Goal: Task Accomplishment & Management: Complete application form

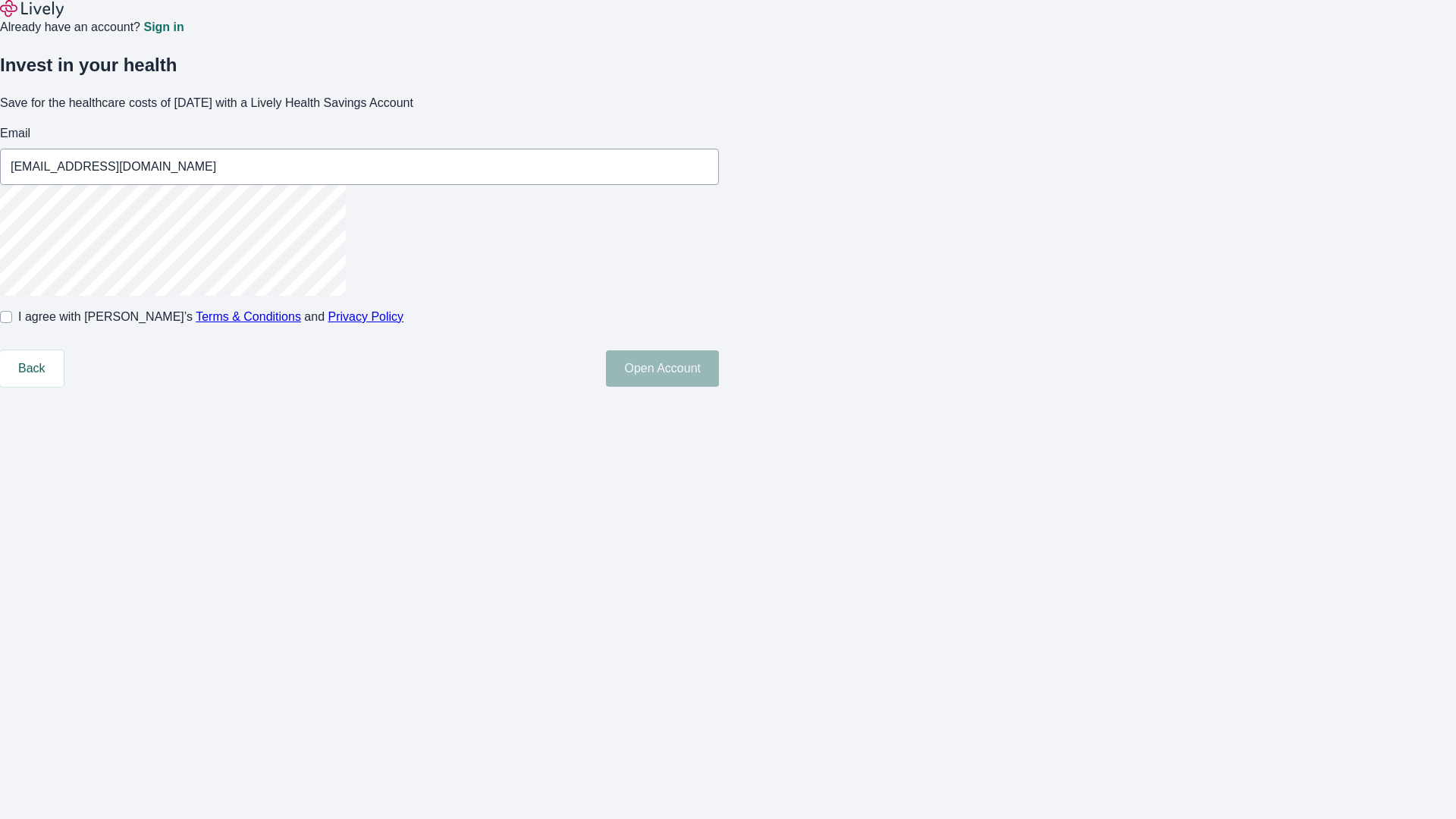
click at [12, 323] on input "I agree with Lively’s Terms & Conditions and Privacy Policy" at bounding box center [6, 317] width 12 height 12
checkbox input "true"
click at [719, 386] on button "Open Account" at bounding box center [662, 368] width 113 height 36
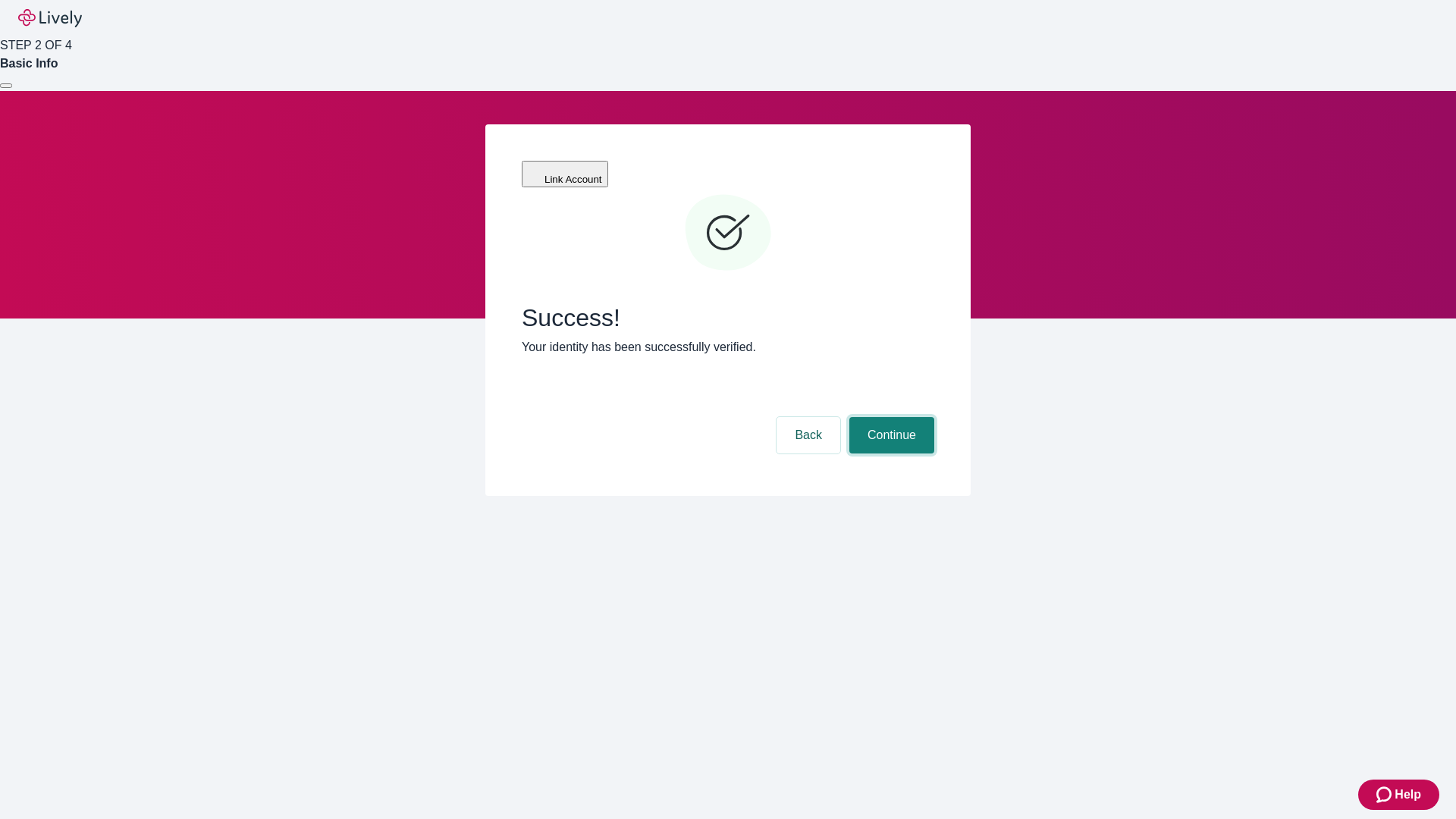
click at [890, 417] on button "Continue" at bounding box center [891, 435] width 85 height 36
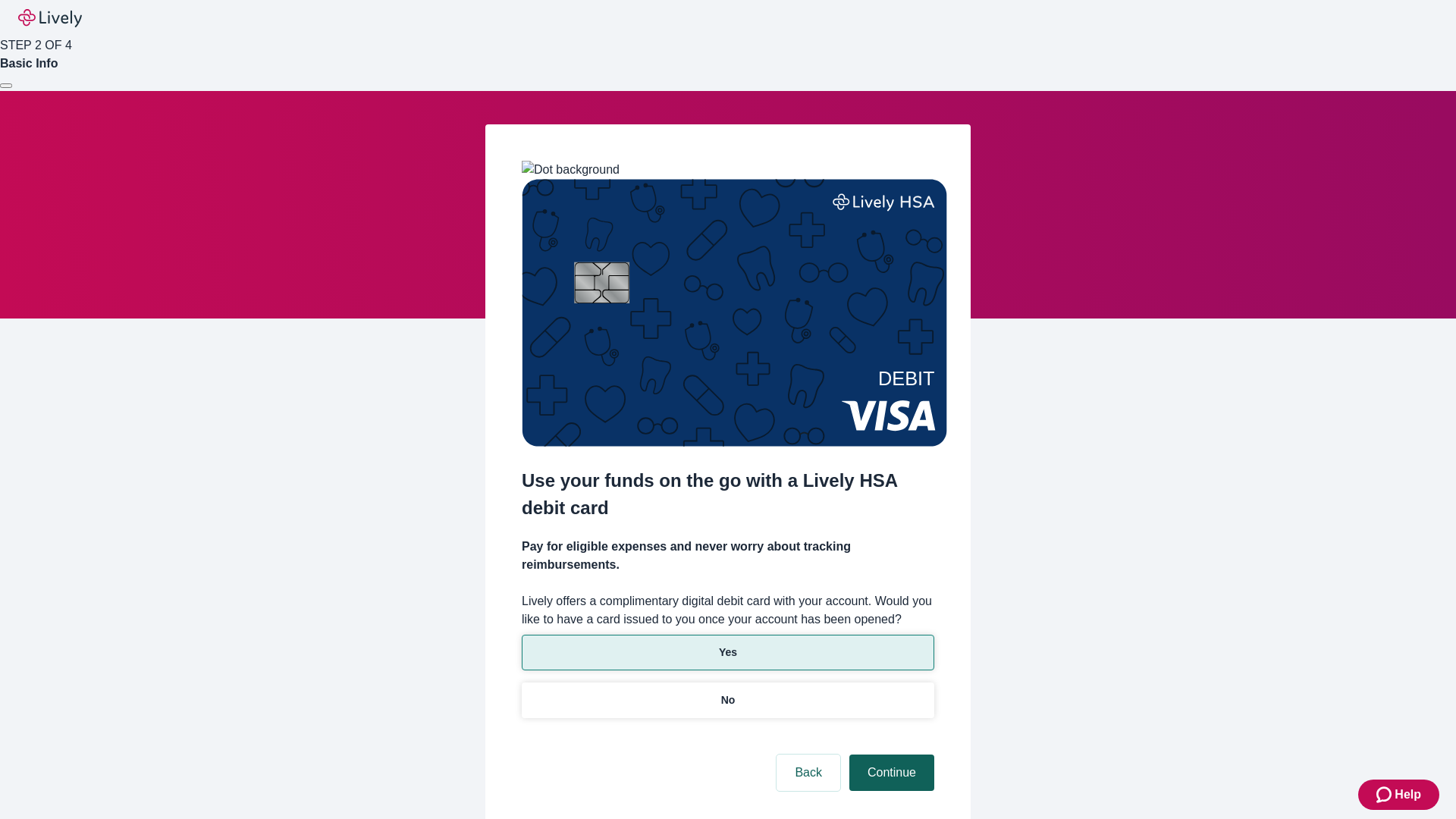
click at [727, 692] on p "No" at bounding box center [728, 699] width 15 height 16
click at [890, 754] on button "Continue" at bounding box center [891, 773] width 85 height 36
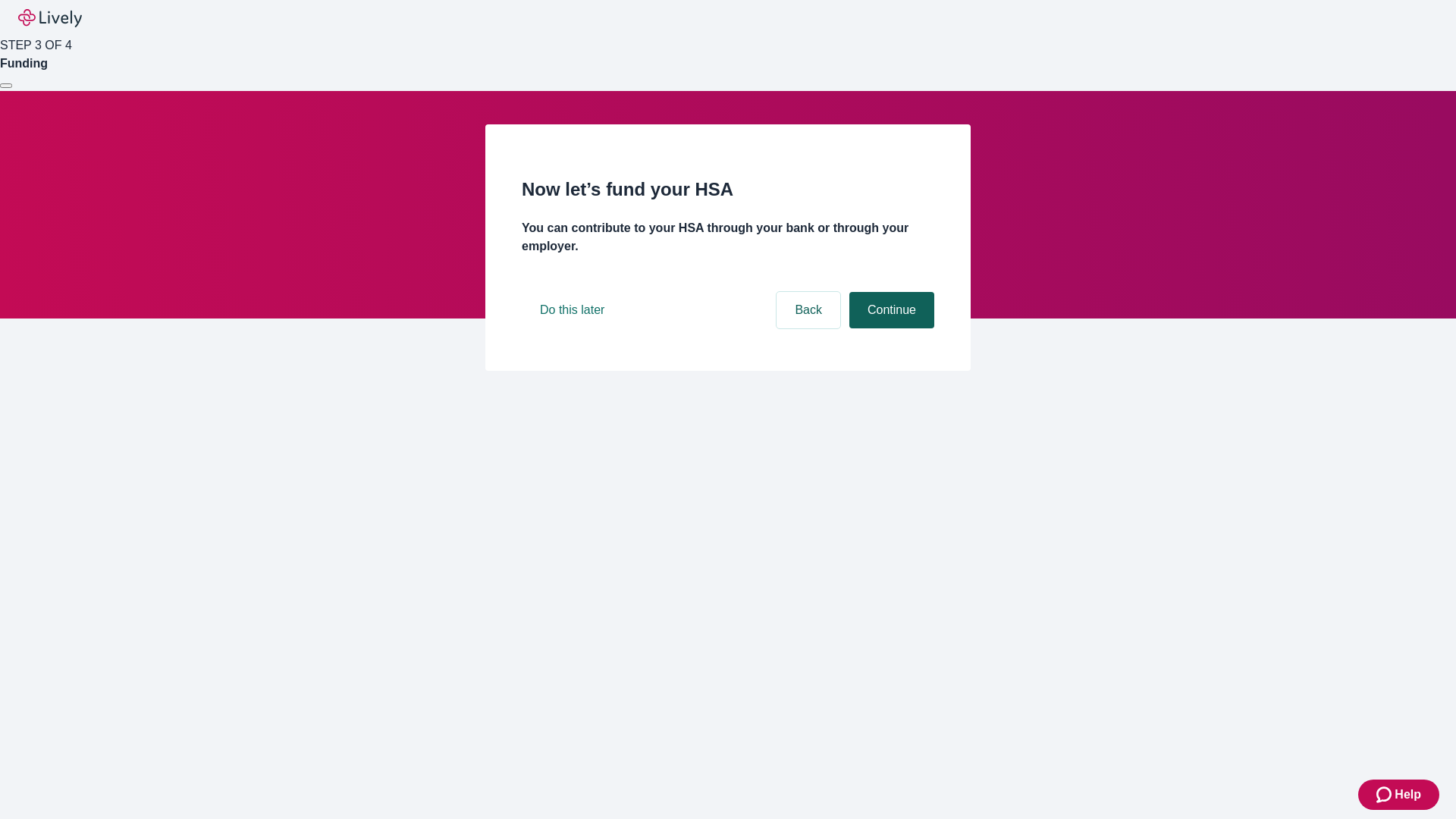
click at [890, 329] on button "Continue" at bounding box center [891, 310] width 85 height 36
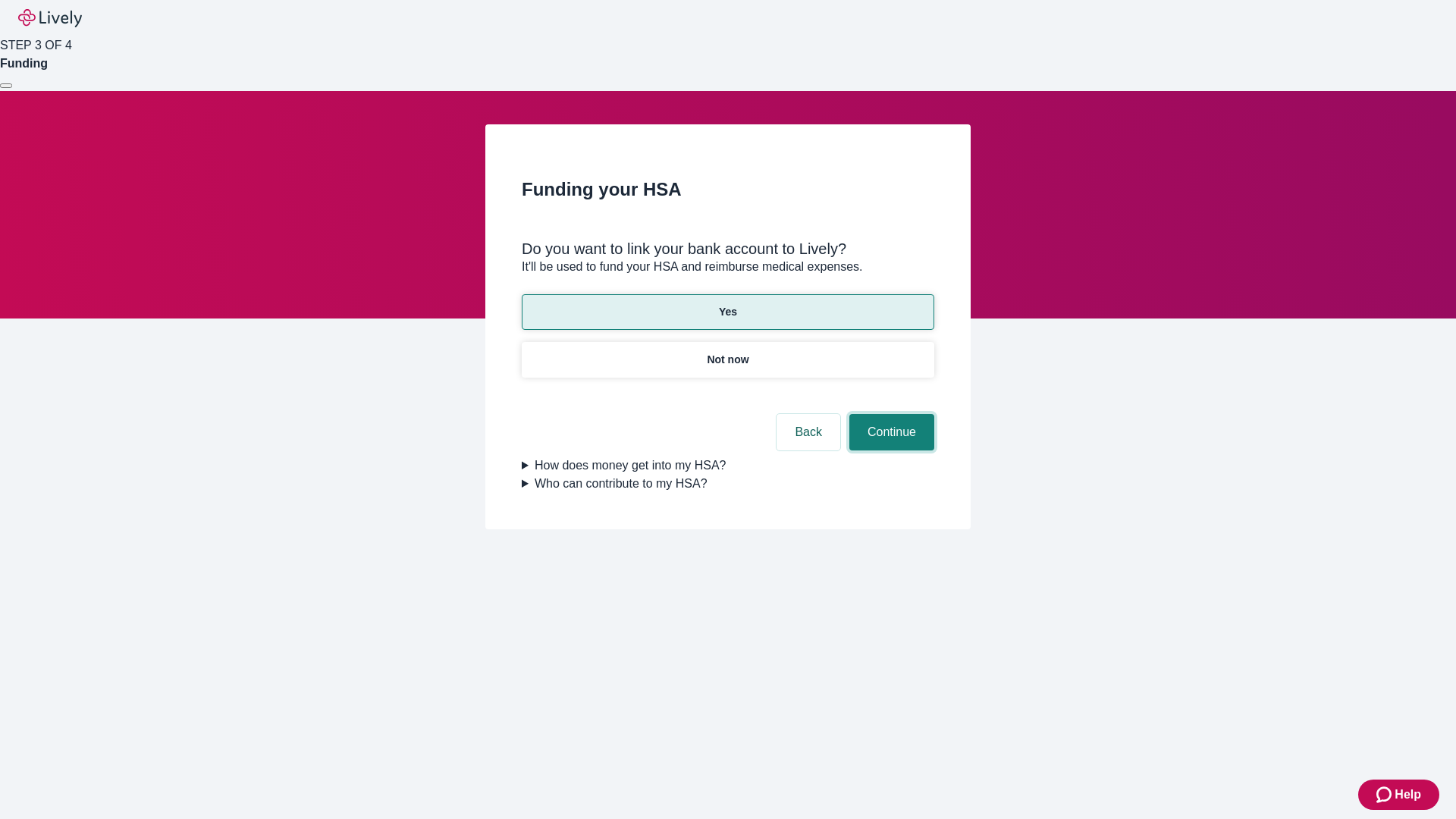
click at [890, 414] on button "Continue" at bounding box center [891, 432] width 85 height 36
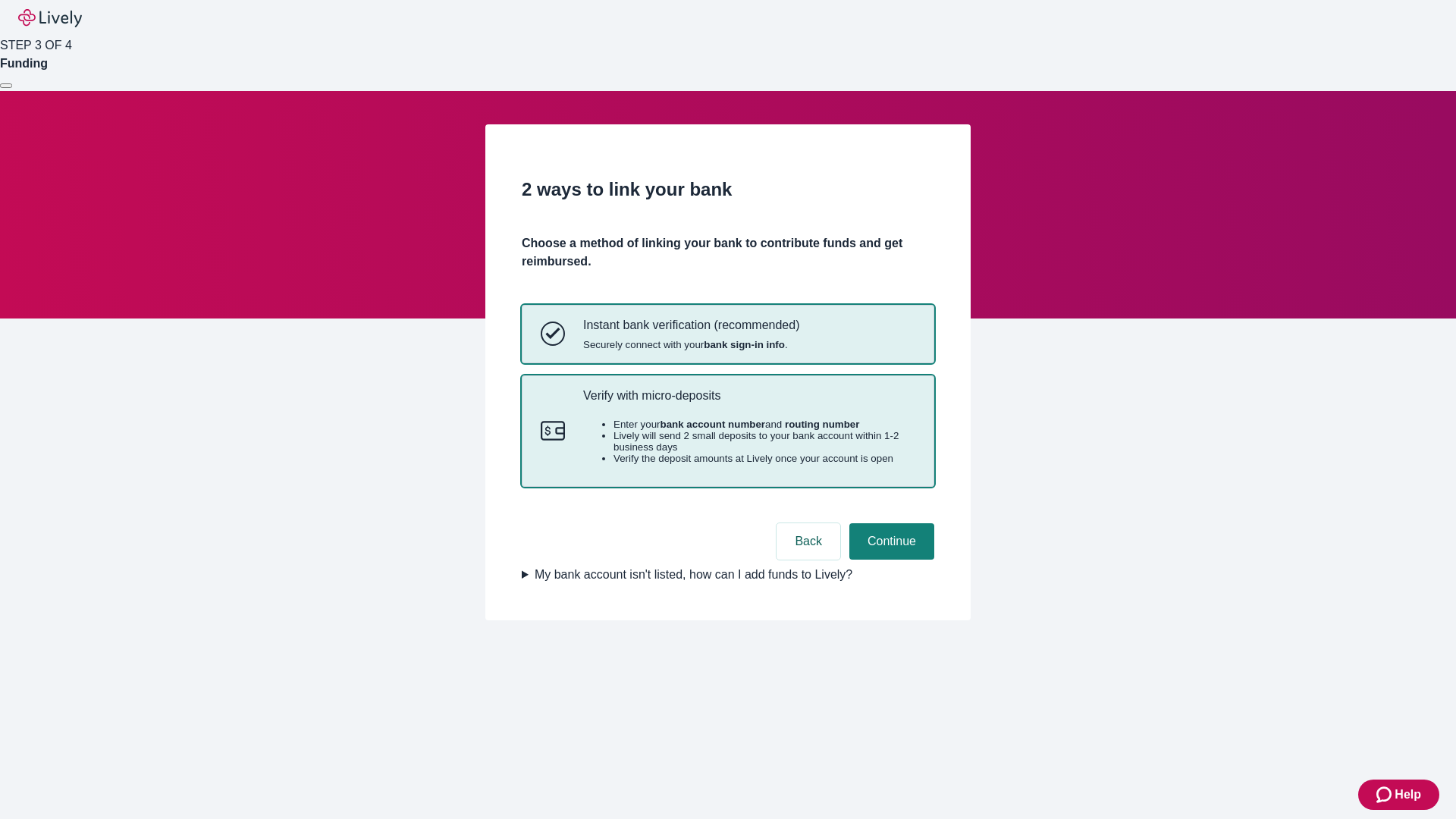
click at [749, 403] on p "Verify with micro-deposits" at bounding box center [750, 395] width 332 height 15
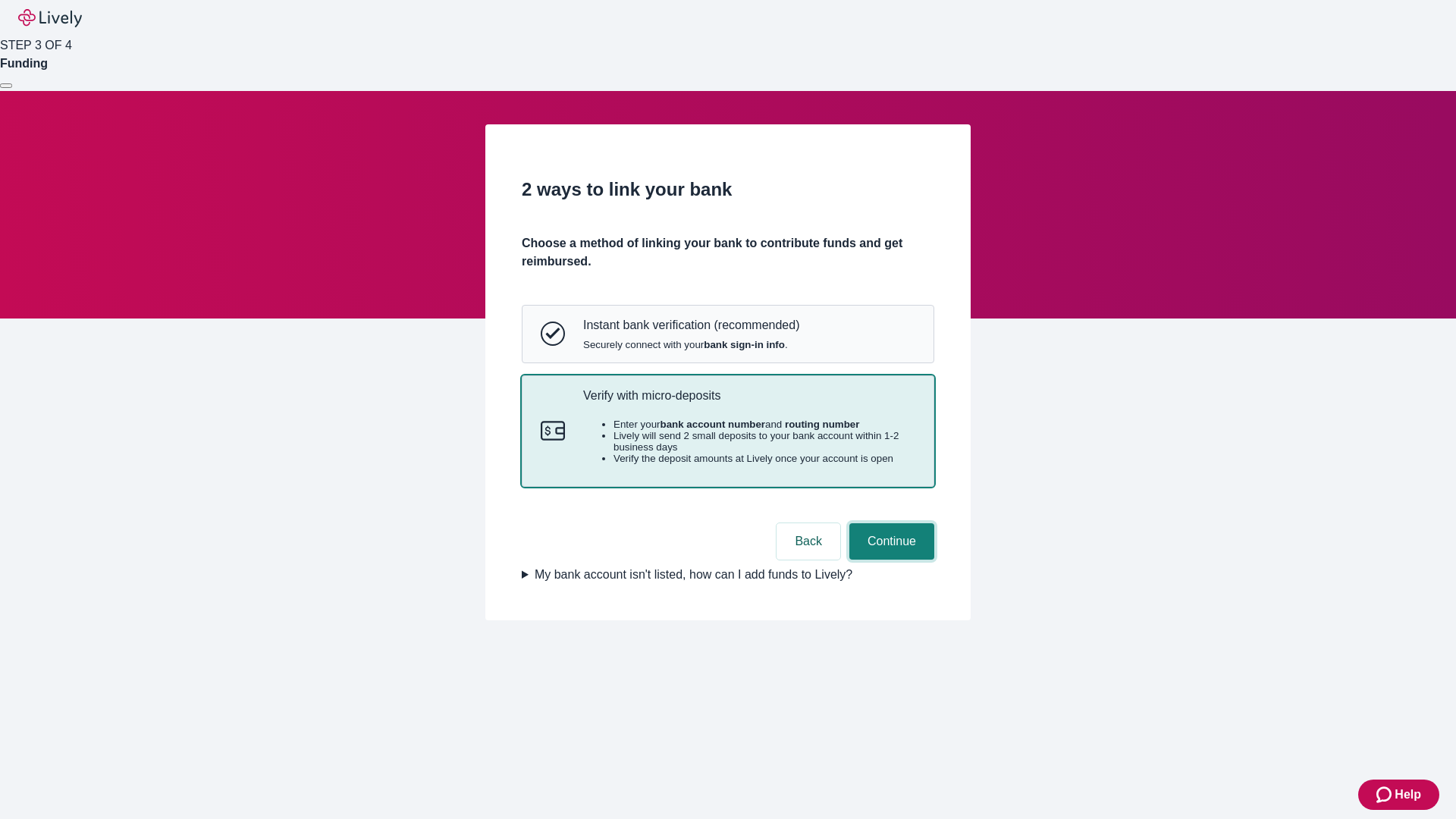
click at [890, 559] on button "Continue" at bounding box center [891, 541] width 85 height 36
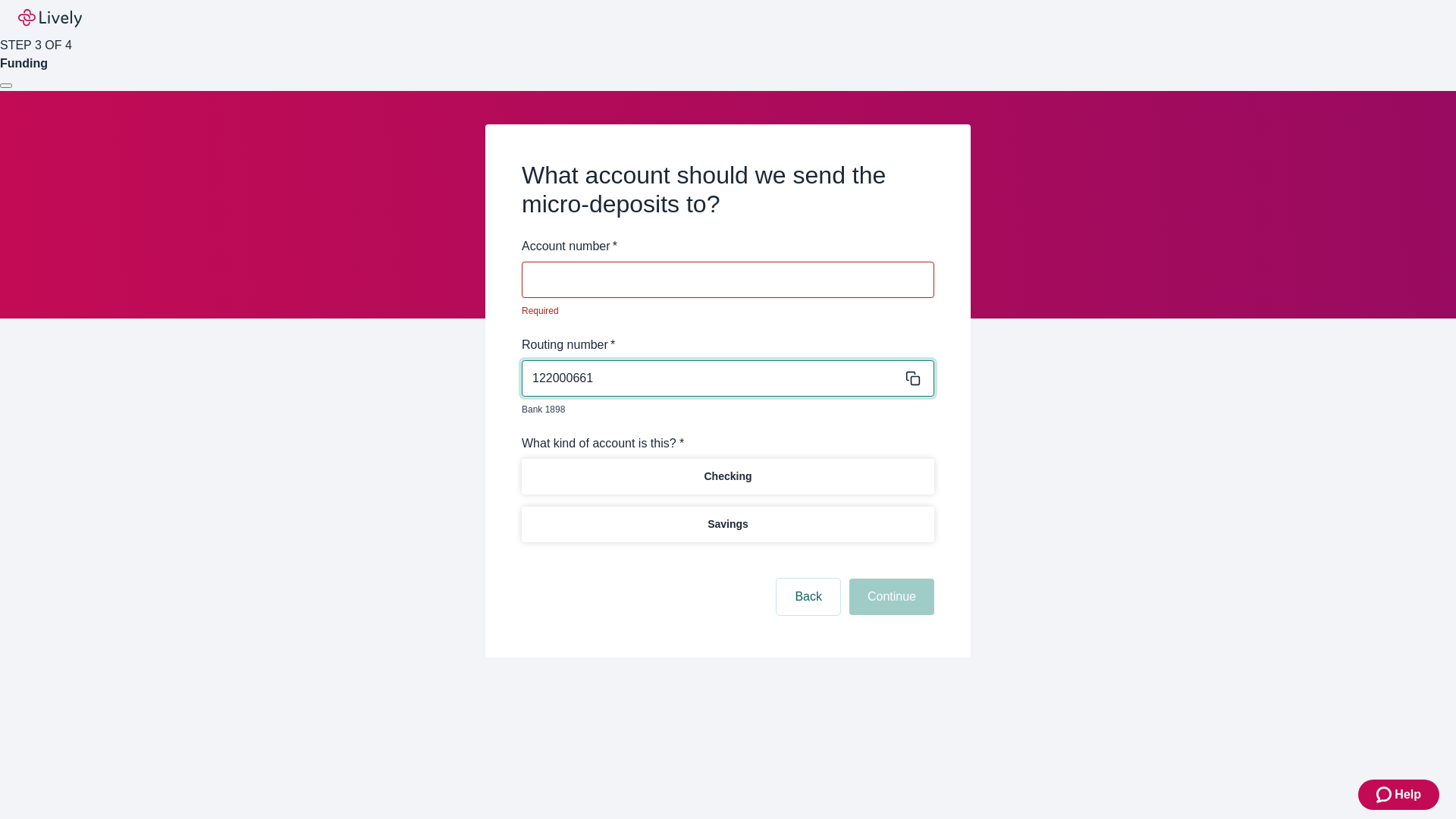
type input "122000661"
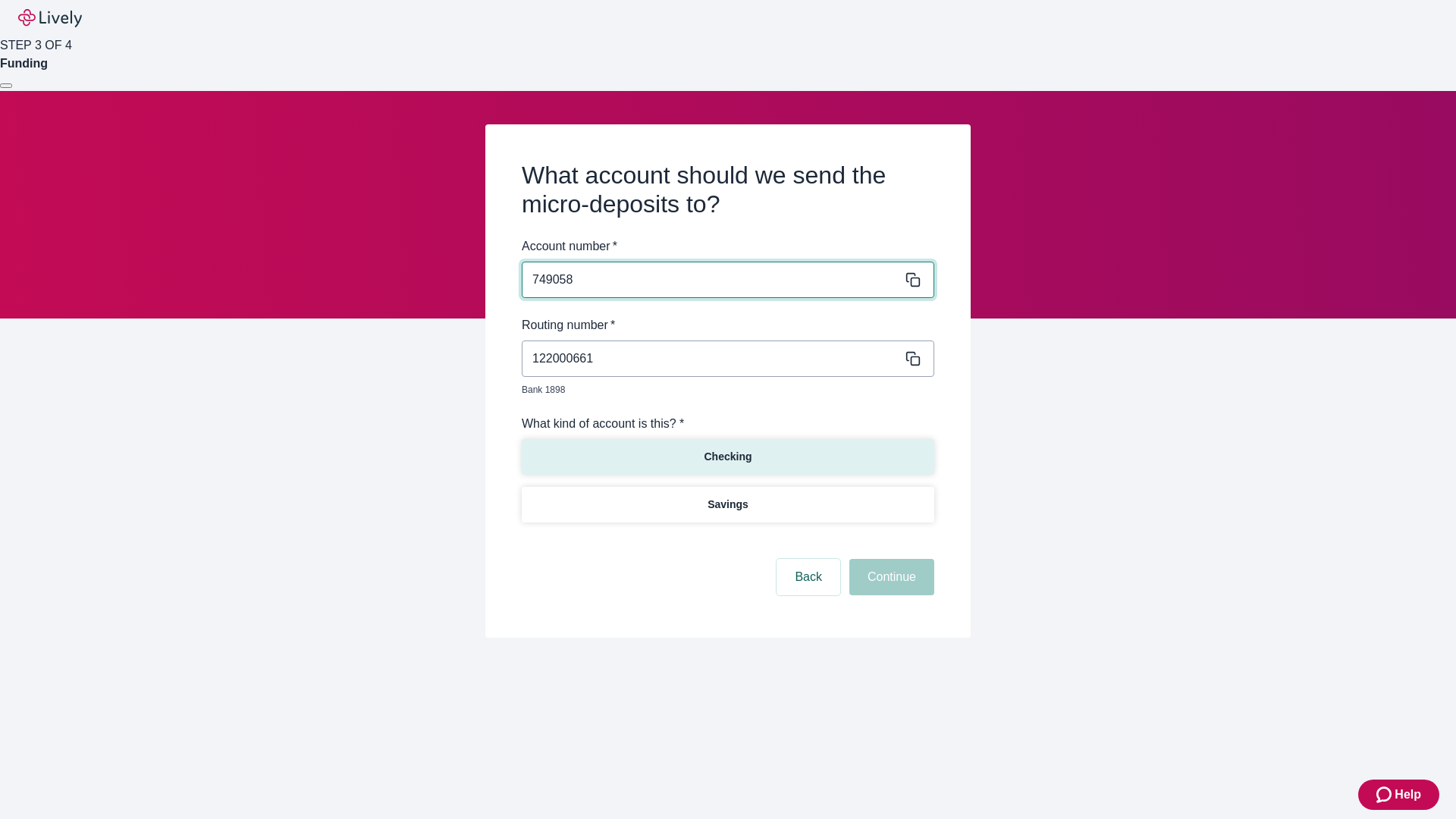
type input "749058"
click at [727, 449] on p "Checking" at bounding box center [728, 457] width 48 height 16
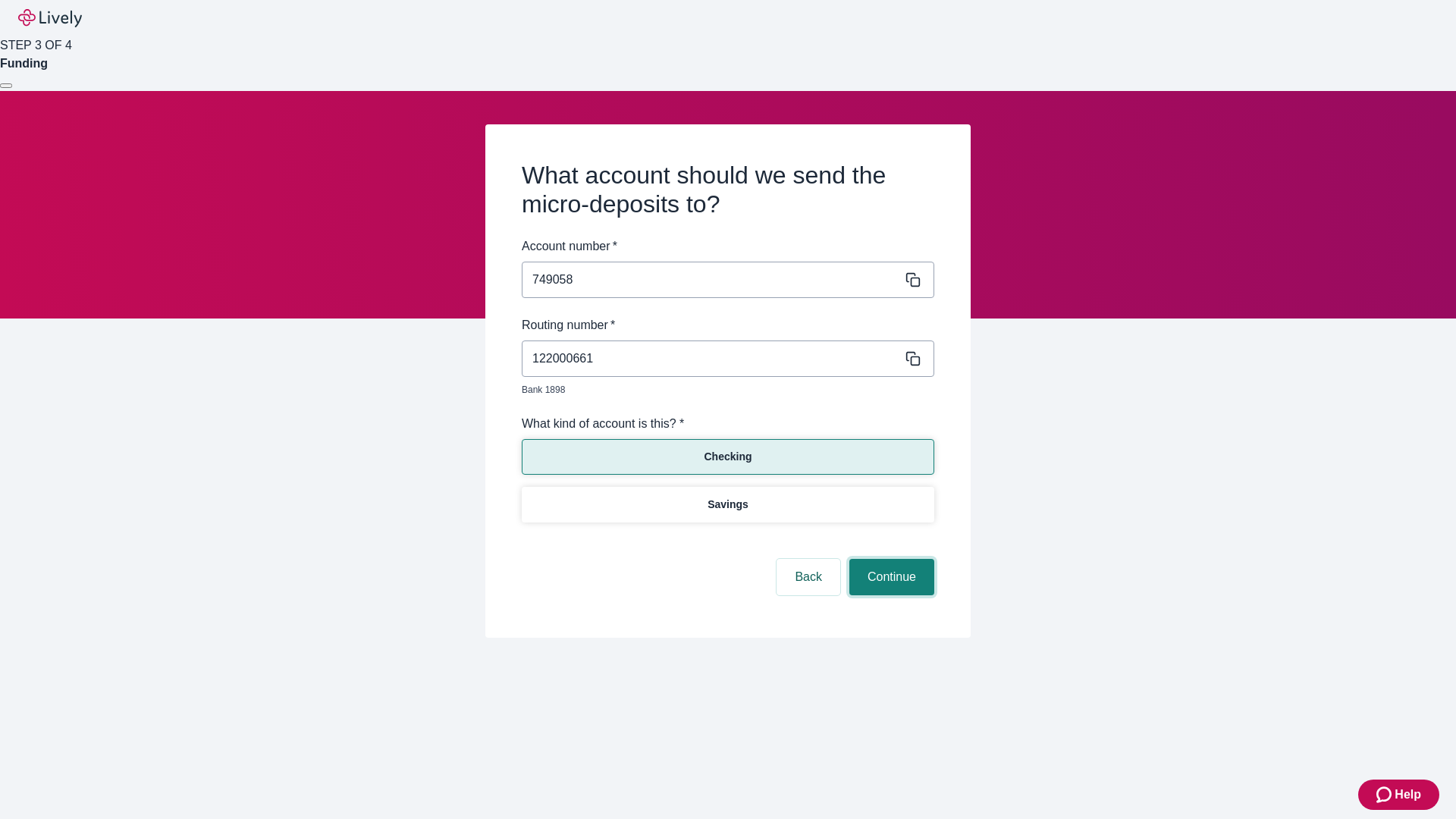
click at [890, 559] on button "Continue" at bounding box center [891, 576] width 85 height 36
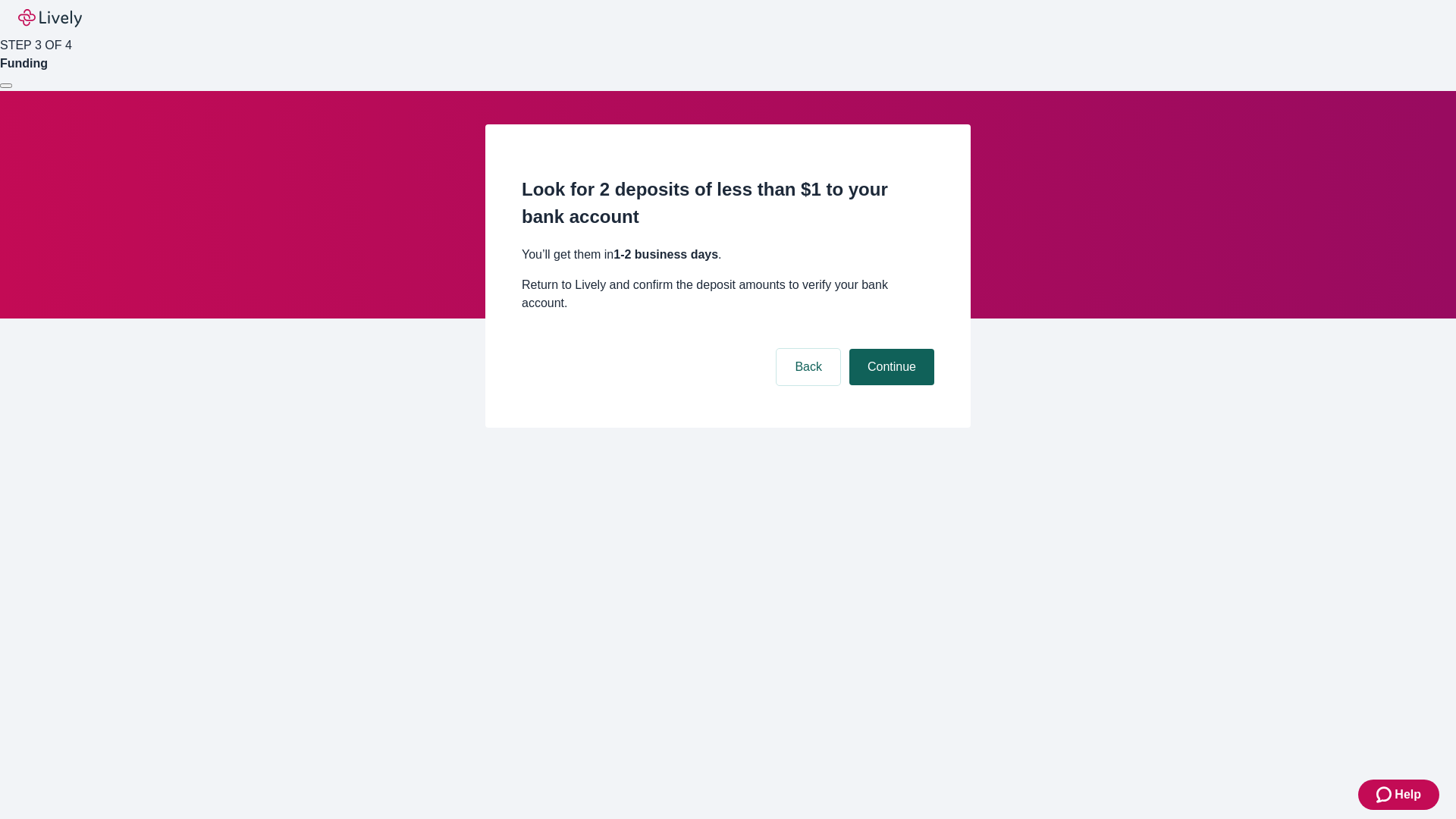
click at [890, 348] on button "Continue" at bounding box center [891, 366] width 85 height 36
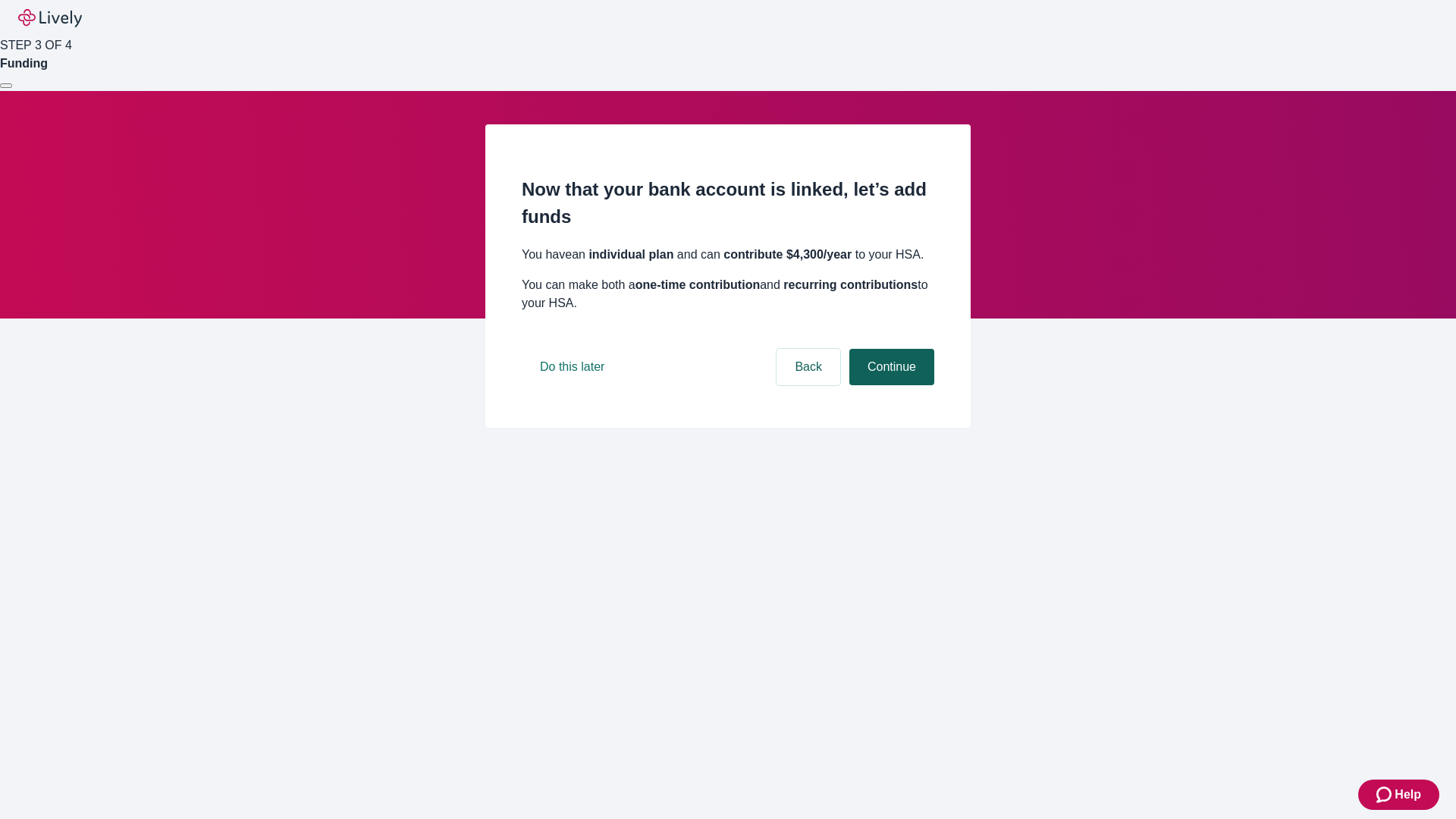
click at [890, 385] on button "Continue" at bounding box center [891, 366] width 85 height 36
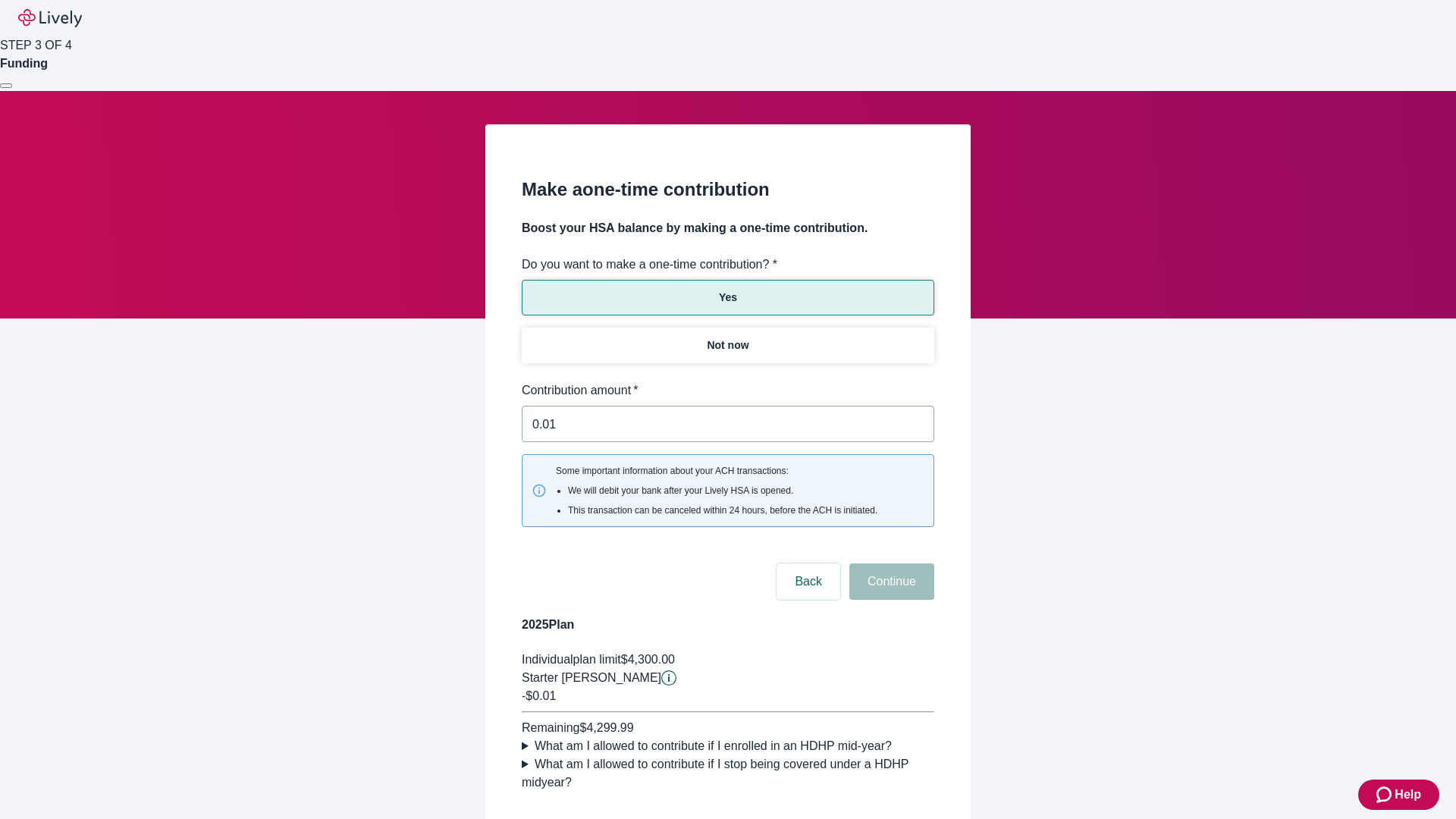
type input "0.01"
click at [890, 563] on button "Continue" at bounding box center [891, 582] width 85 height 36
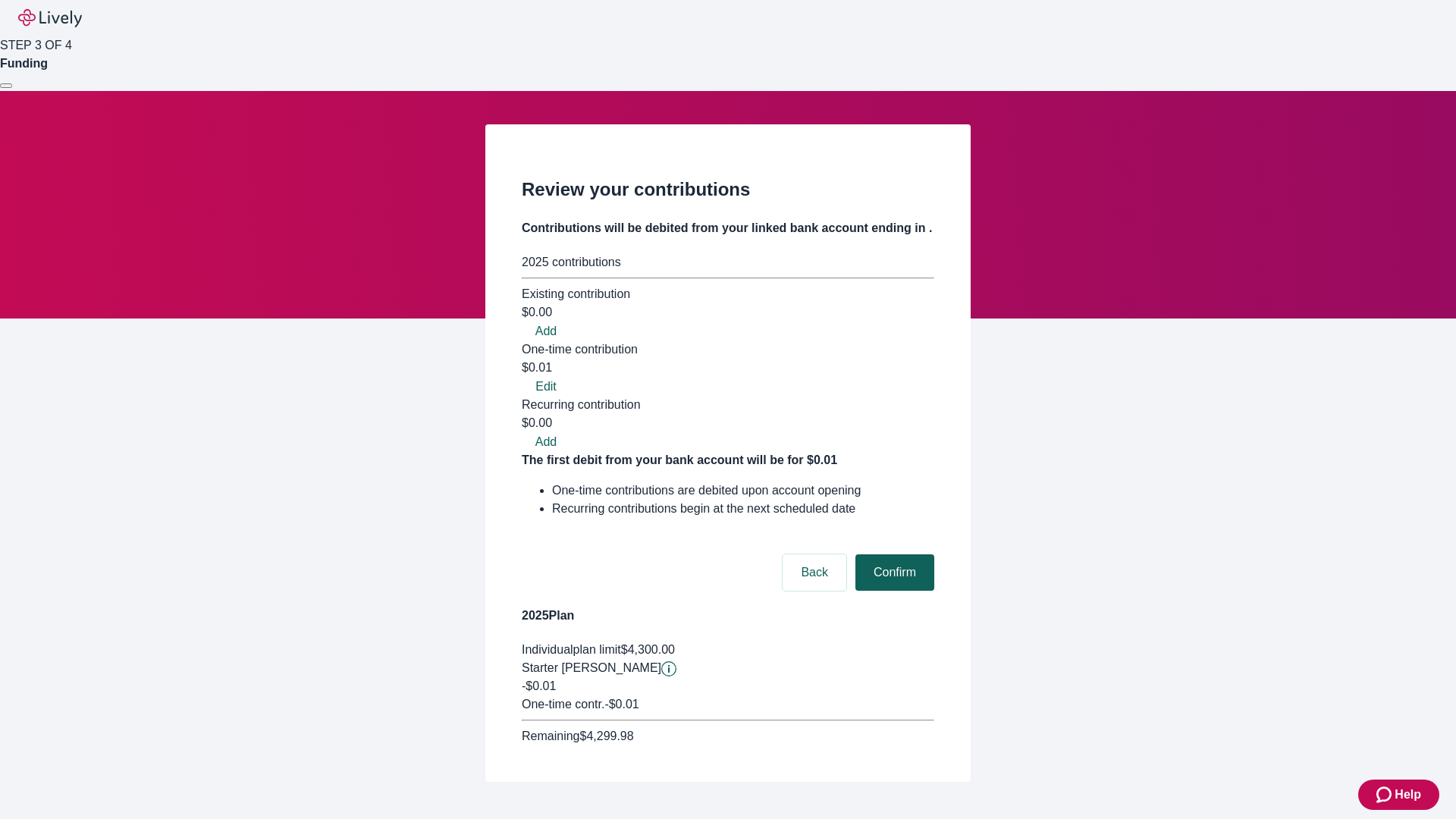
click at [892, 554] on button "Confirm" at bounding box center [895, 572] width 79 height 36
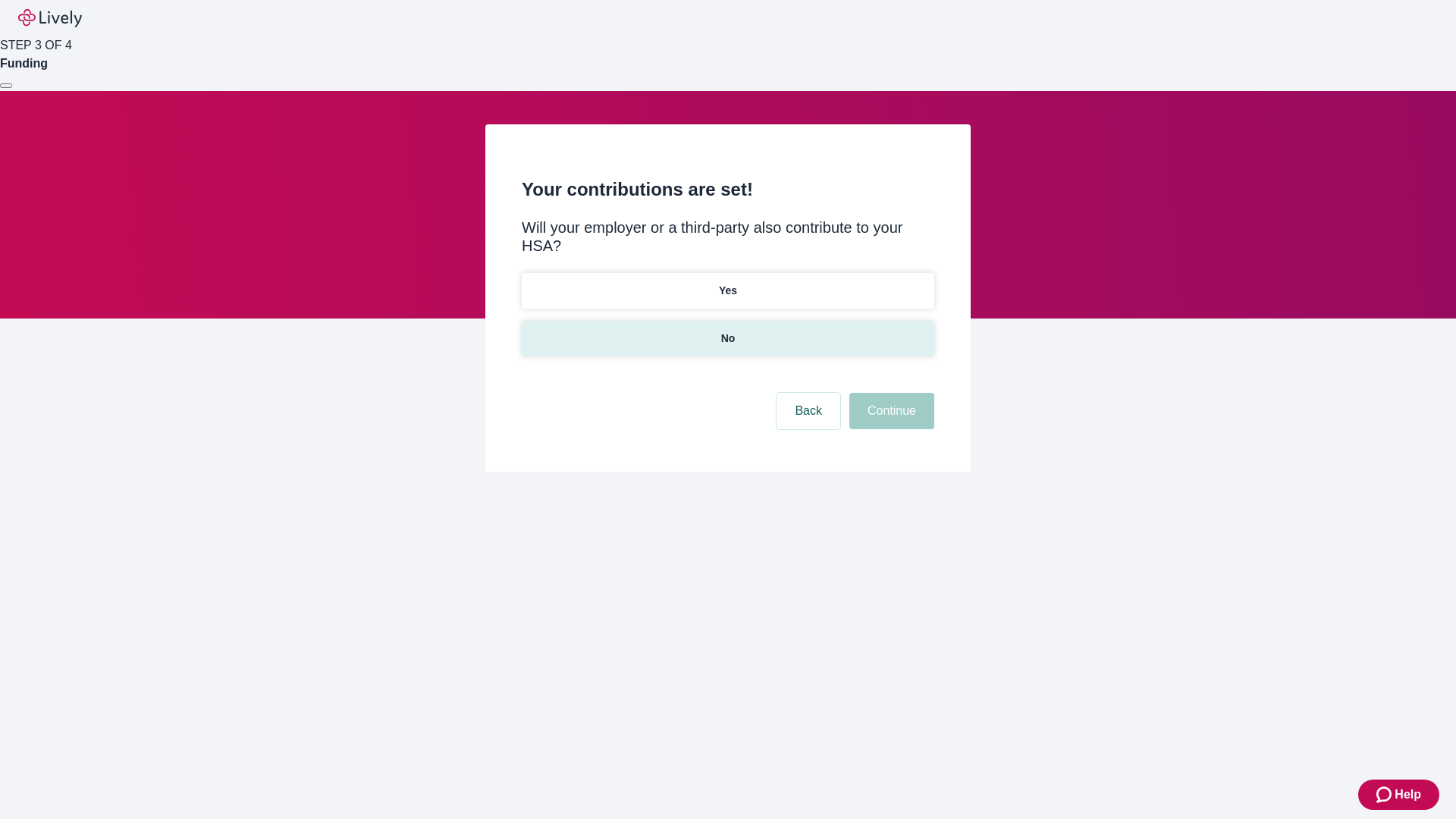
click at [727, 330] on p "No" at bounding box center [728, 338] width 15 height 16
click at [890, 392] on button "Continue" at bounding box center [891, 410] width 85 height 36
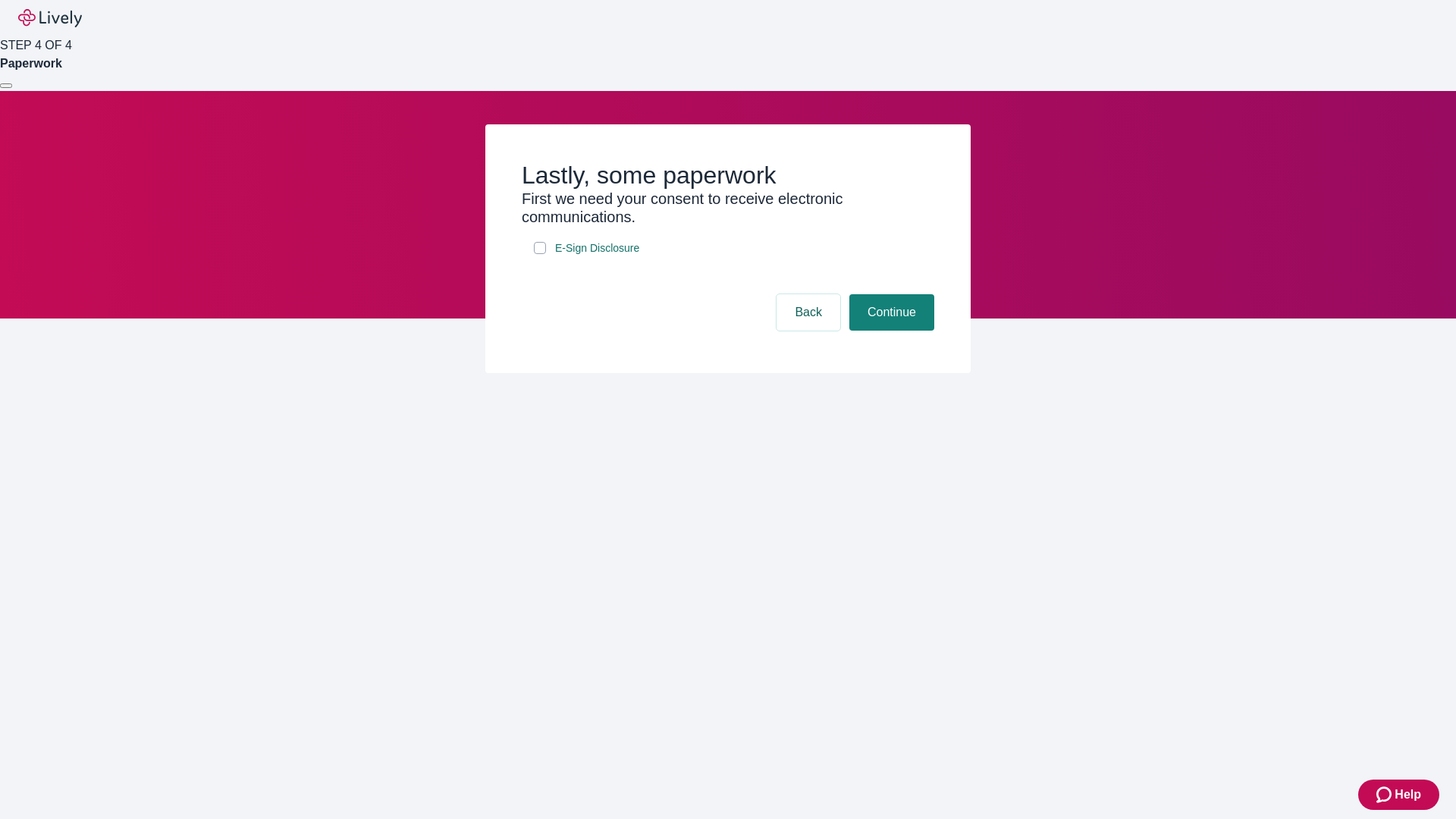
click at [540, 254] on input "E-Sign Disclosure" at bounding box center [540, 248] width 12 height 12
checkbox input "true"
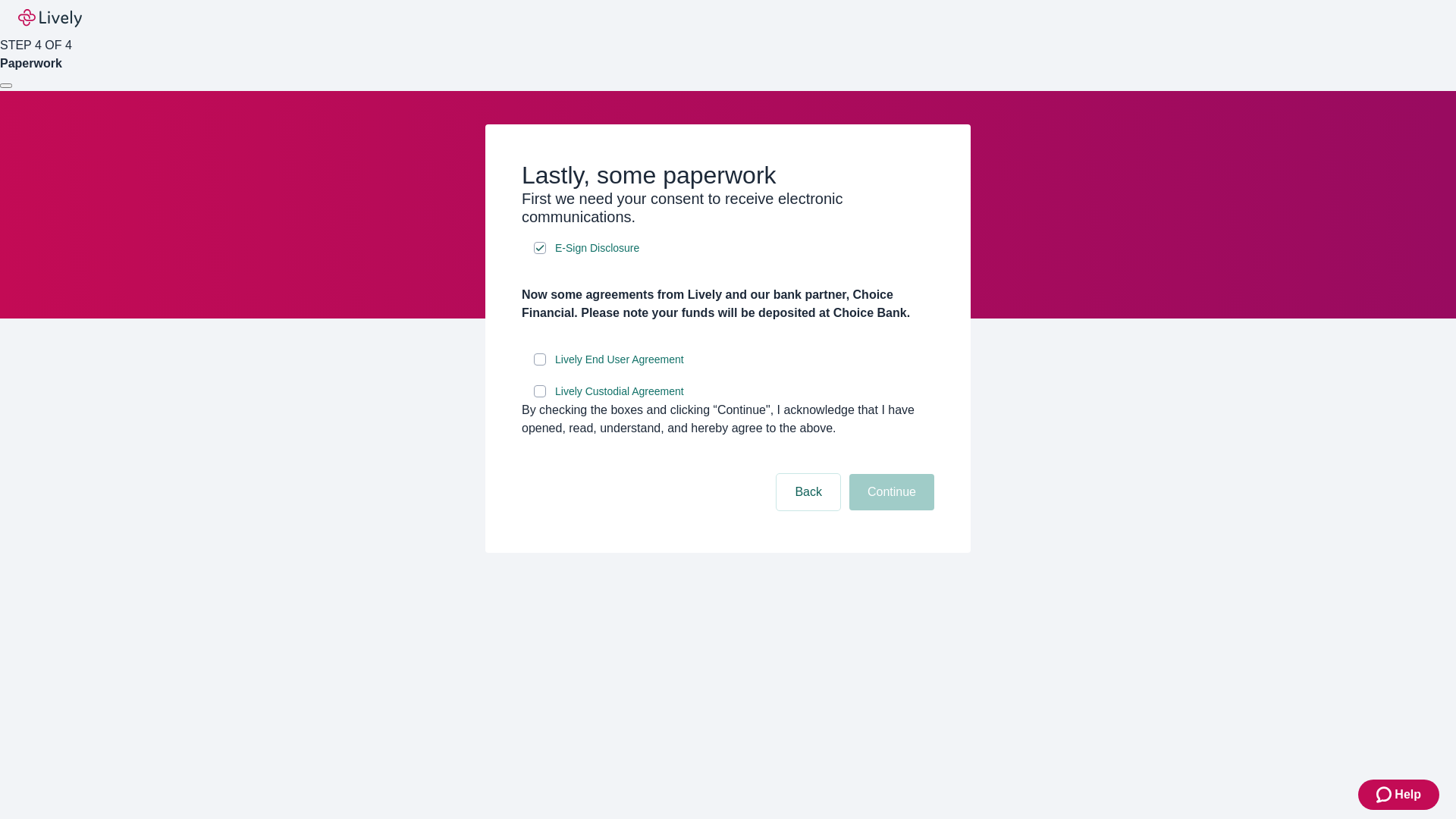
click at [540, 366] on input "Lively End User Agreement" at bounding box center [540, 360] width 12 height 12
checkbox input "true"
click at [540, 397] on input "Lively Custodial Agreement" at bounding box center [540, 391] width 12 height 12
checkbox input "true"
click at [890, 510] on button "Continue" at bounding box center [891, 492] width 85 height 36
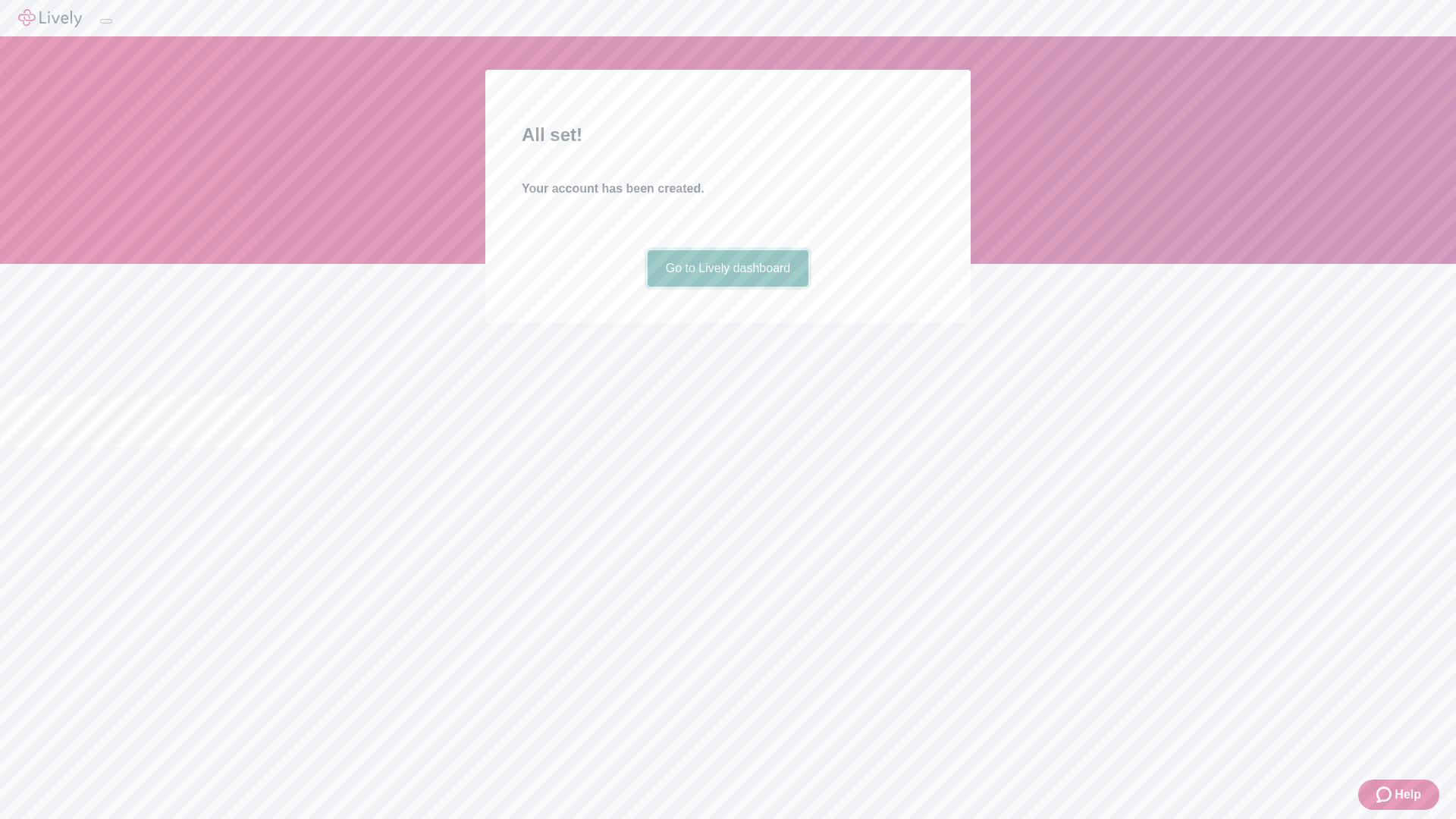
click at [727, 286] on link "Go to Lively dashboard" at bounding box center [728, 268] width 162 height 36
